Goal: Task Accomplishment & Management: Use online tool/utility

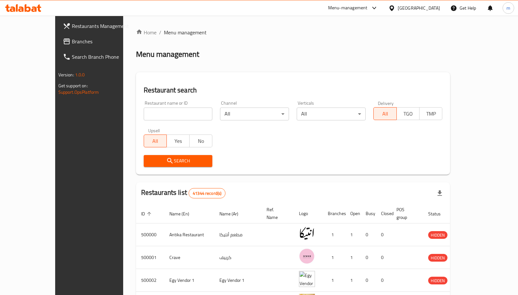
click at [72, 43] on span "Branches" at bounding box center [104, 42] width 65 height 8
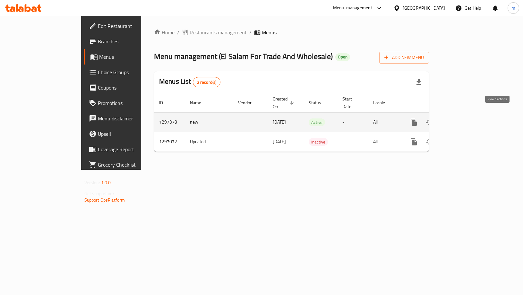
click at [463, 119] on icon "enhanced table" at bounding box center [460, 122] width 6 height 6
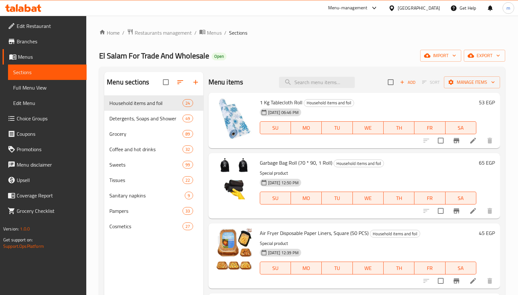
click at [301, 82] on input "search" at bounding box center [317, 82] width 76 height 11
paste input "[PERSON_NAME] ستيرنث منظف متعدد الاغراض 1 لتر"
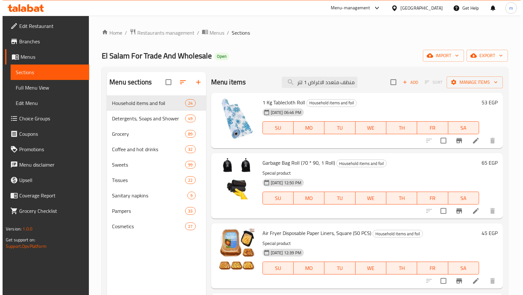
scroll to position [0, 48]
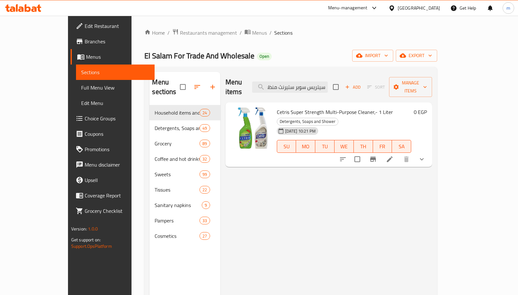
type input "[PERSON_NAME] ستيرنث منظف متعدد الاغراض 1 لتر"
click at [393, 156] on icon at bounding box center [390, 159] width 6 height 6
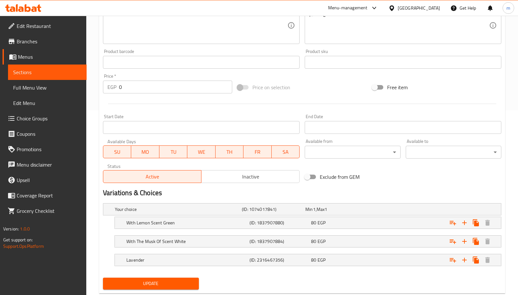
scroll to position [169, 0]
